Goal: Information Seeking & Learning: Get advice/opinions

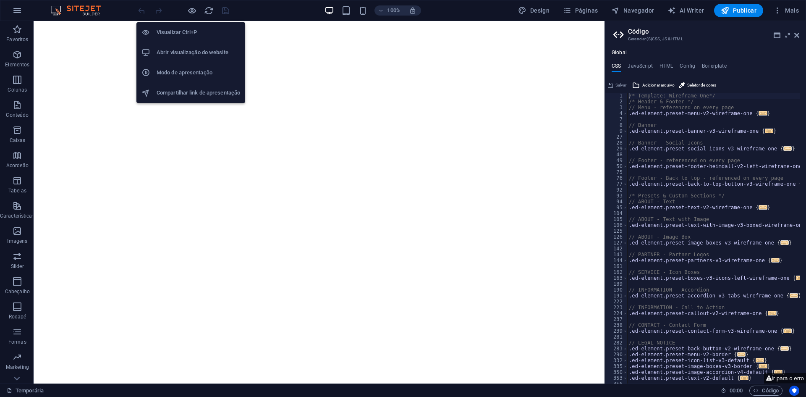
click at [189, 47] on li "Abrir visualização do website" at bounding box center [190, 52] width 109 height 20
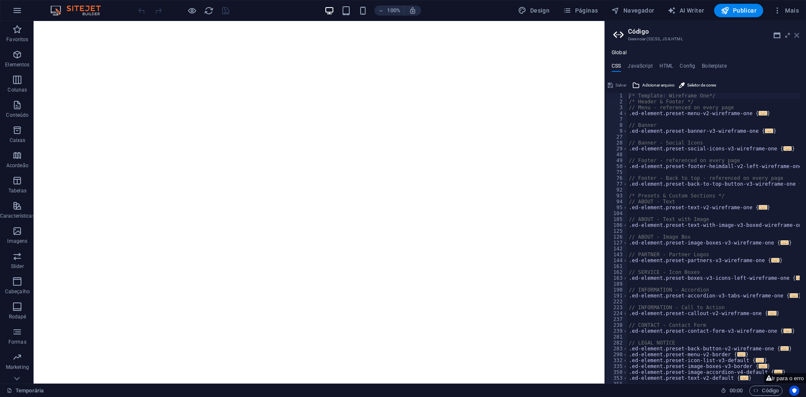
click at [796, 37] on icon at bounding box center [796, 35] width 5 height 7
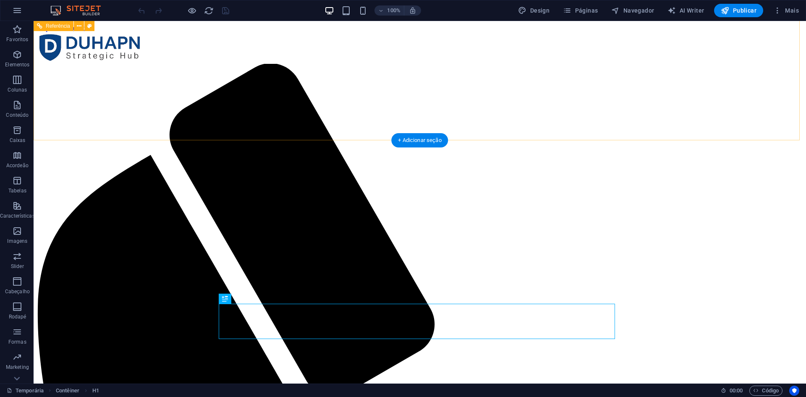
scroll to position [367, 0]
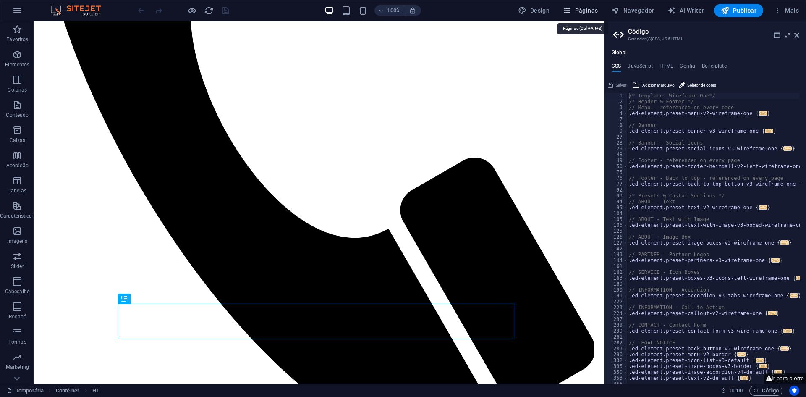
click at [592, 13] on span "Páginas" at bounding box center [580, 10] width 35 height 8
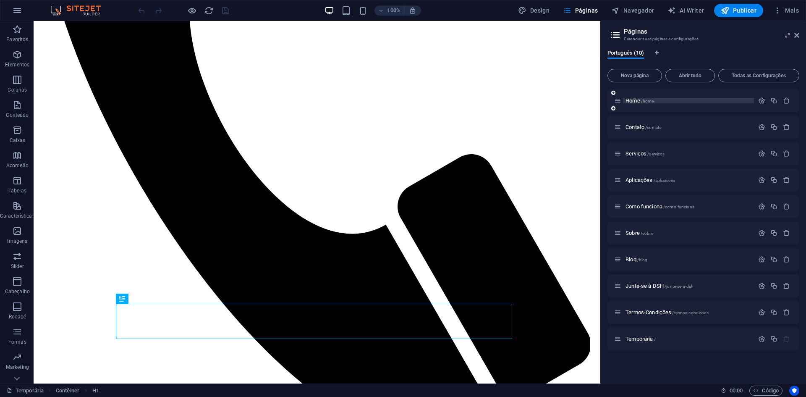
click at [656, 98] on p "Home /home" at bounding box center [689, 100] width 126 height 5
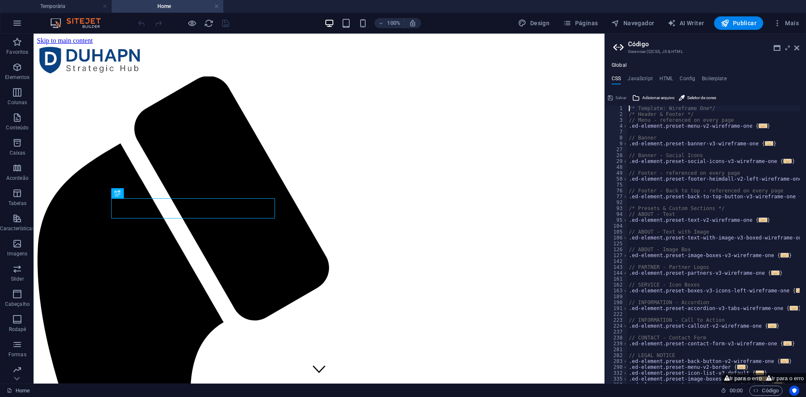
scroll to position [355, 0]
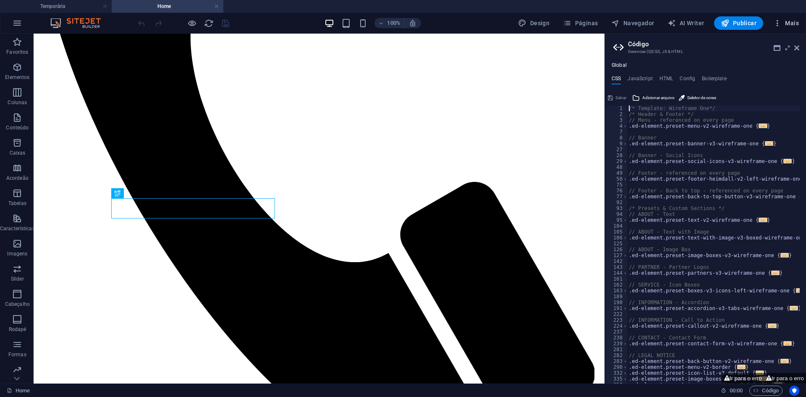
click at [784, 21] on span "Mais" at bounding box center [786, 23] width 26 height 8
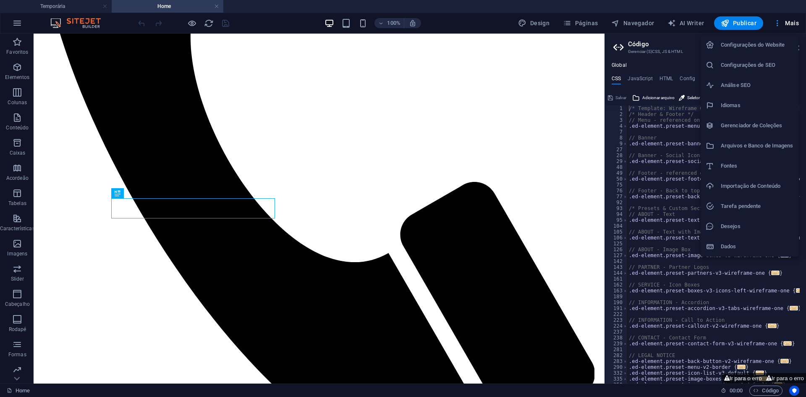
click at [784, 21] on div at bounding box center [403, 198] width 806 height 397
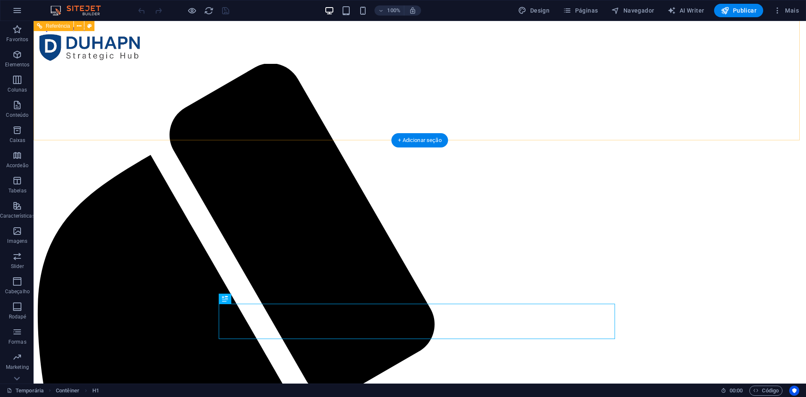
scroll to position [367, 0]
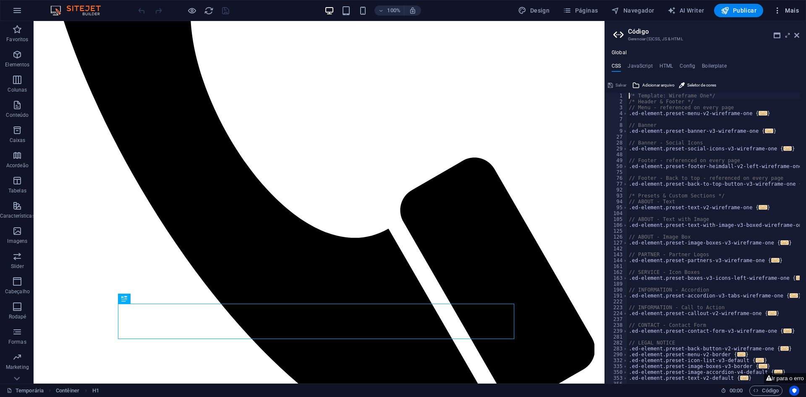
click at [790, 10] on span "Mais" at bounding box center [786, 10] width 26 height 8
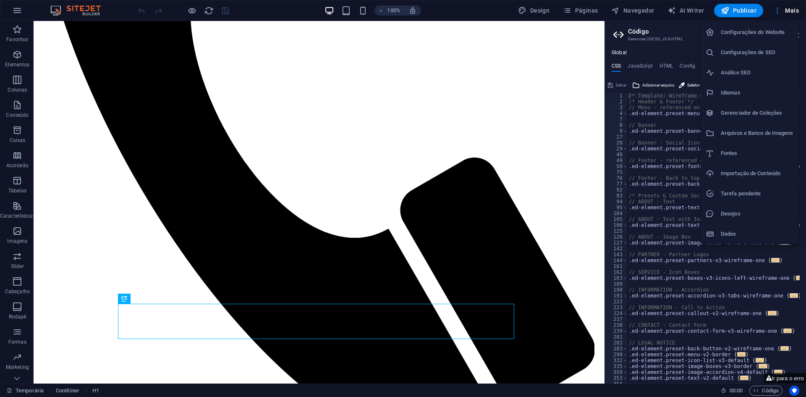
click at [19, 10] on div at bounding box center [403, 198] width 806 height 397
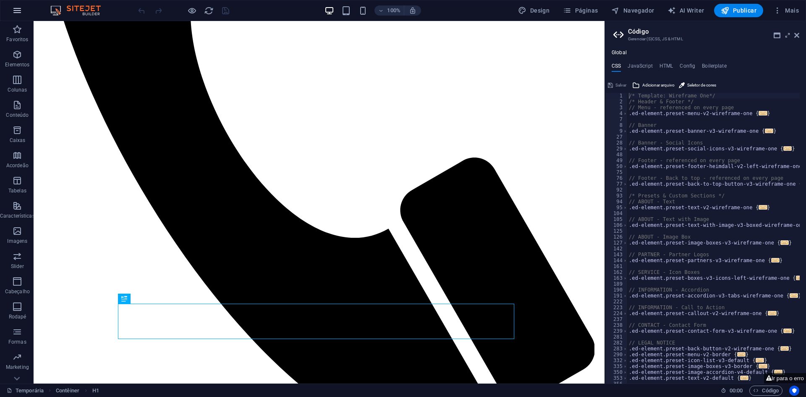
click at [17, 10] on icon "button" at bounding box center [17, 10] width 10 height 10
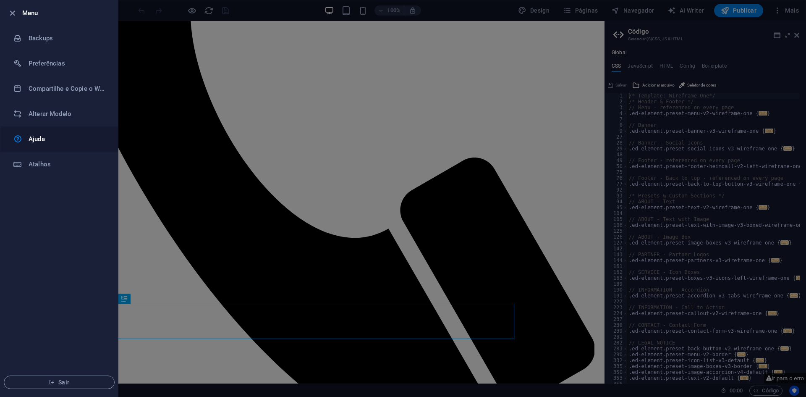
click at [18, 136] on icon at bounding box center [17, 139] width 9 height 10
click at [42, 140] on h6 "Ajuda" at bounding box center [68, 139] width 78 height 10
click at [32, 138] on h6 "Ajuda" at bounding box center [68, 139] width 78 height 10
